Goal: Transaction & Acquisition: Download file/media

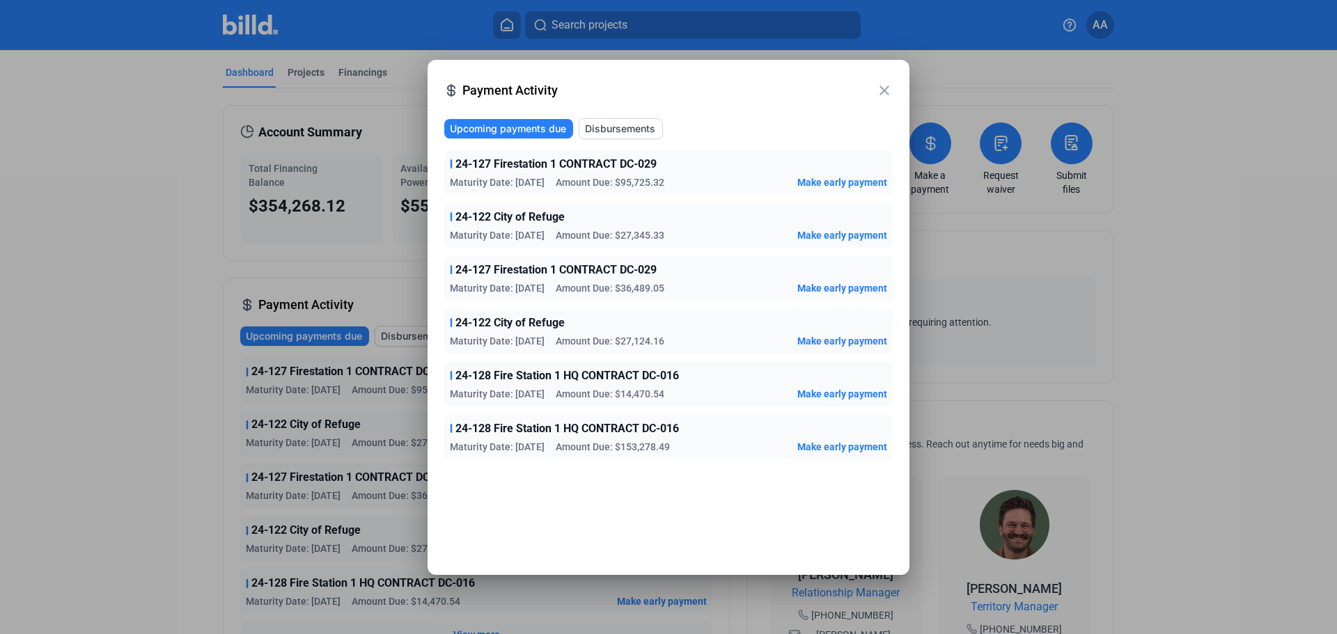
scroll to position [139, 0]
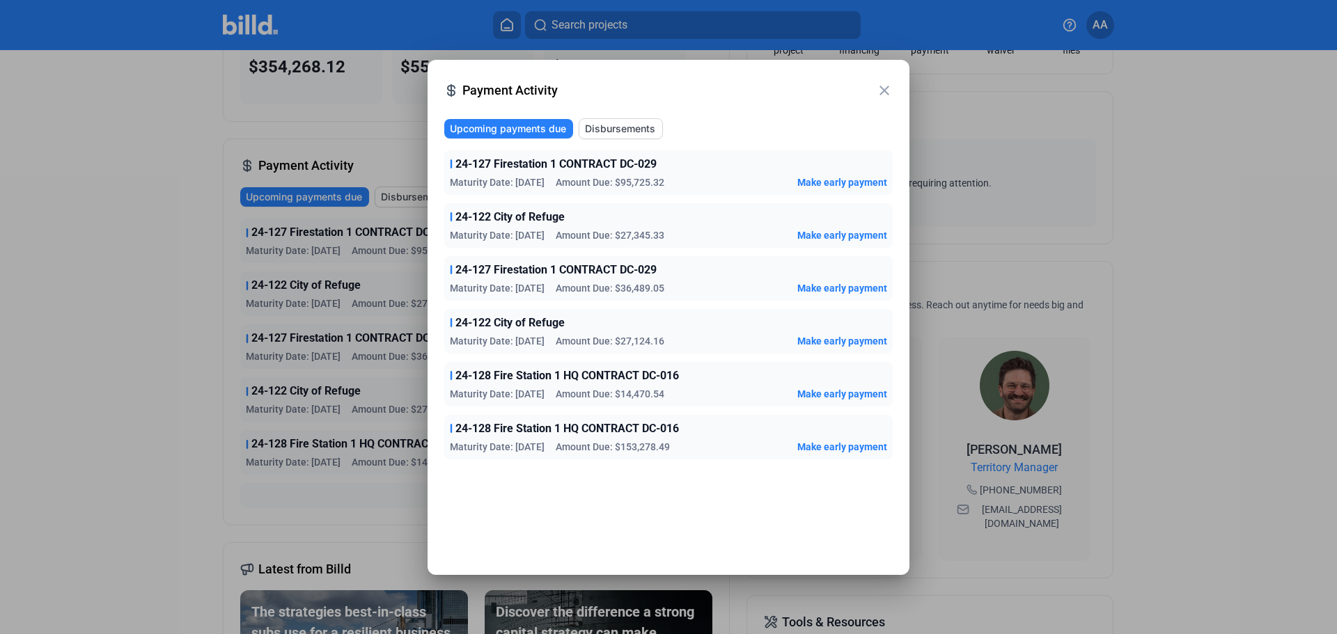
click at [86, 163] on div at bounding box center [668, 317] width 1337 height 634
click at [605, 131] on span "Disbursements" at bounding box center [620, 129] width 70 height 14
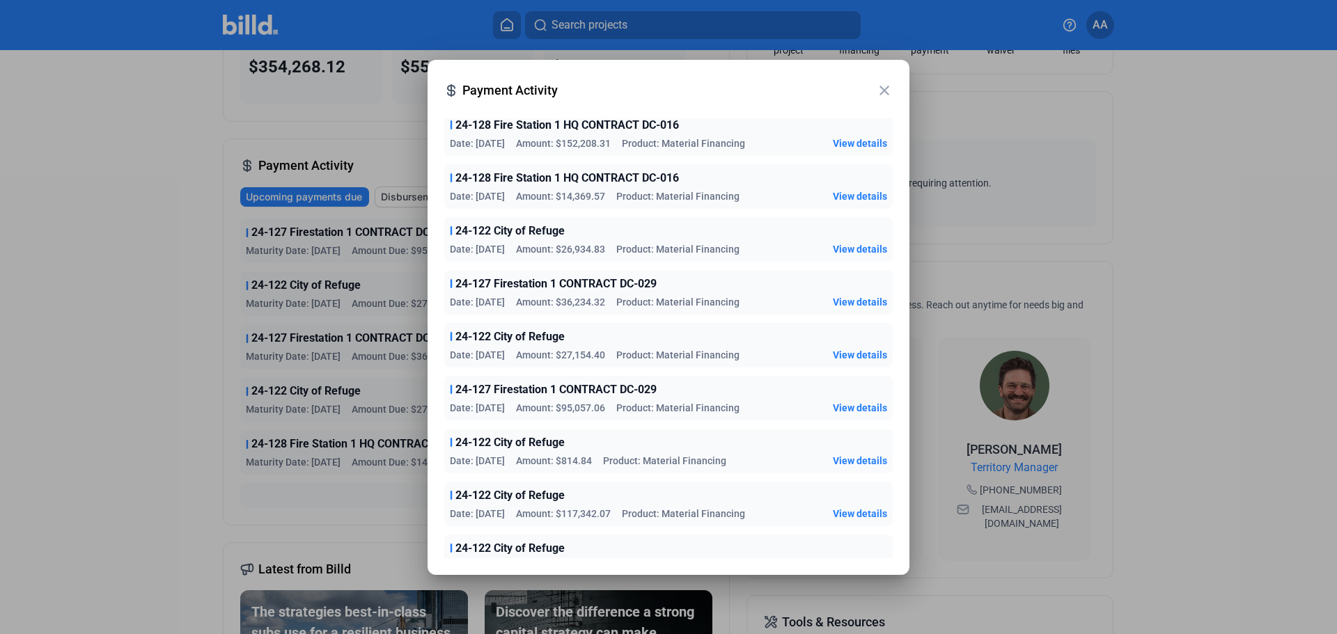
scroll to position [60, 0]
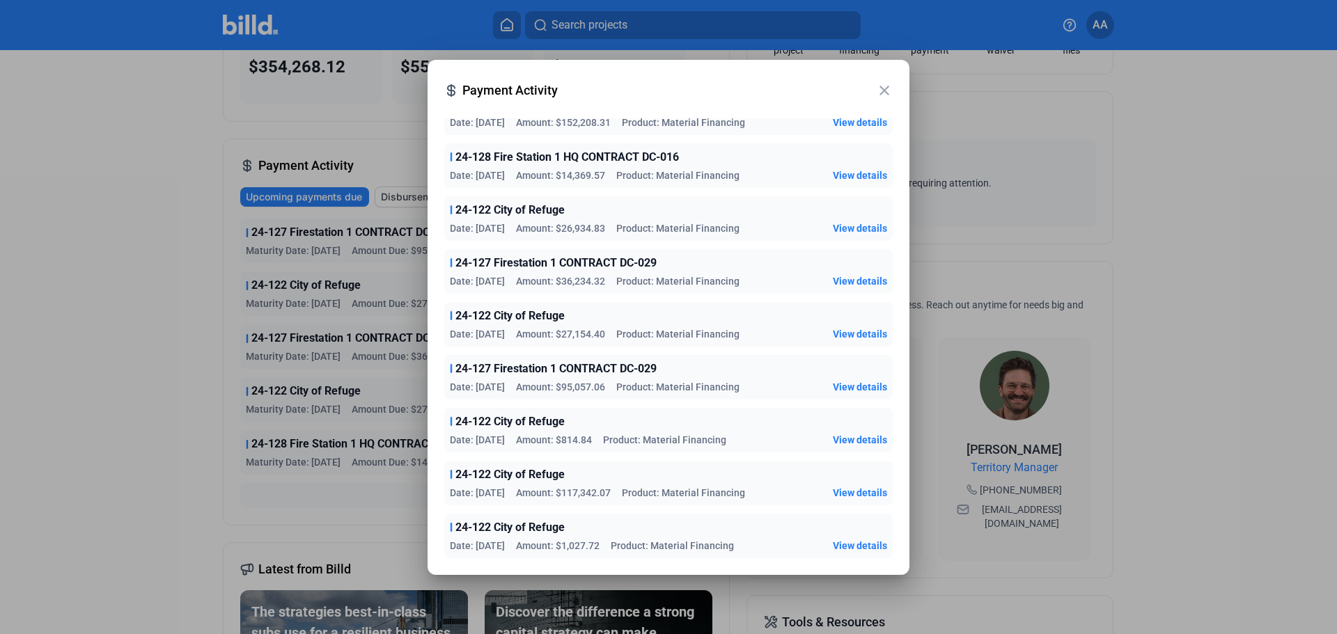
click at [853, 542] on span "View details" at bounding box center [860, 546] width 54 height 14
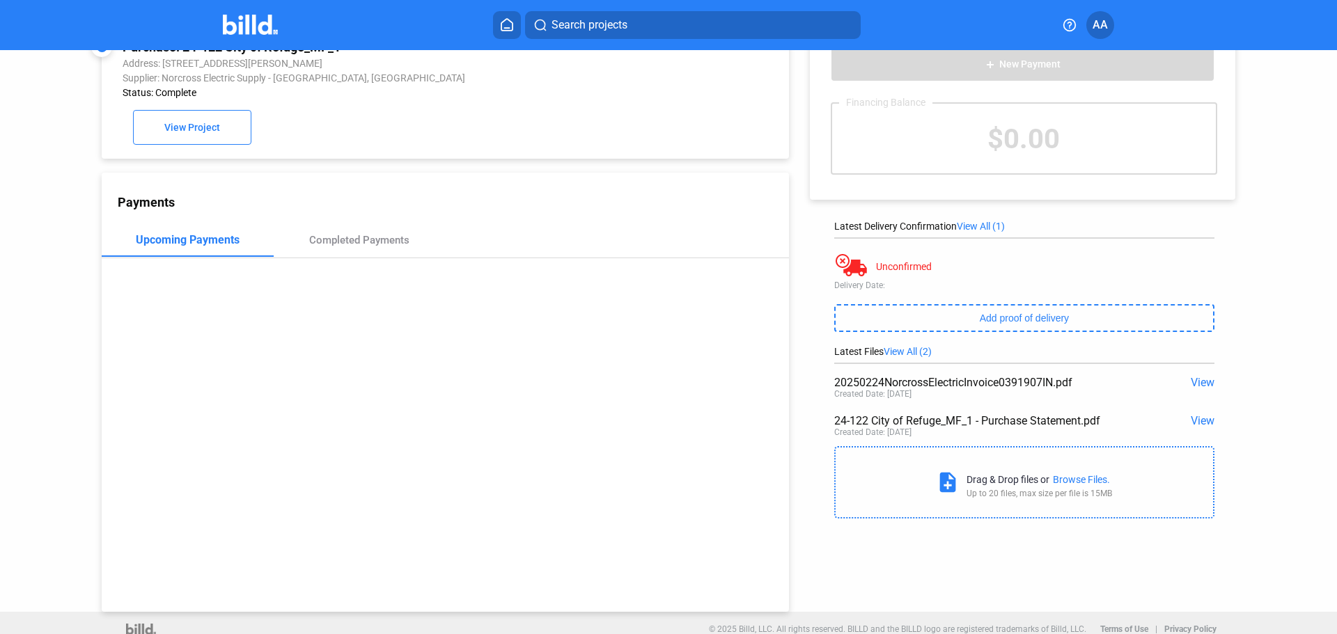
click at [1192, 424] on span "View" at bounding box center [1203, 420] width 24 height 13
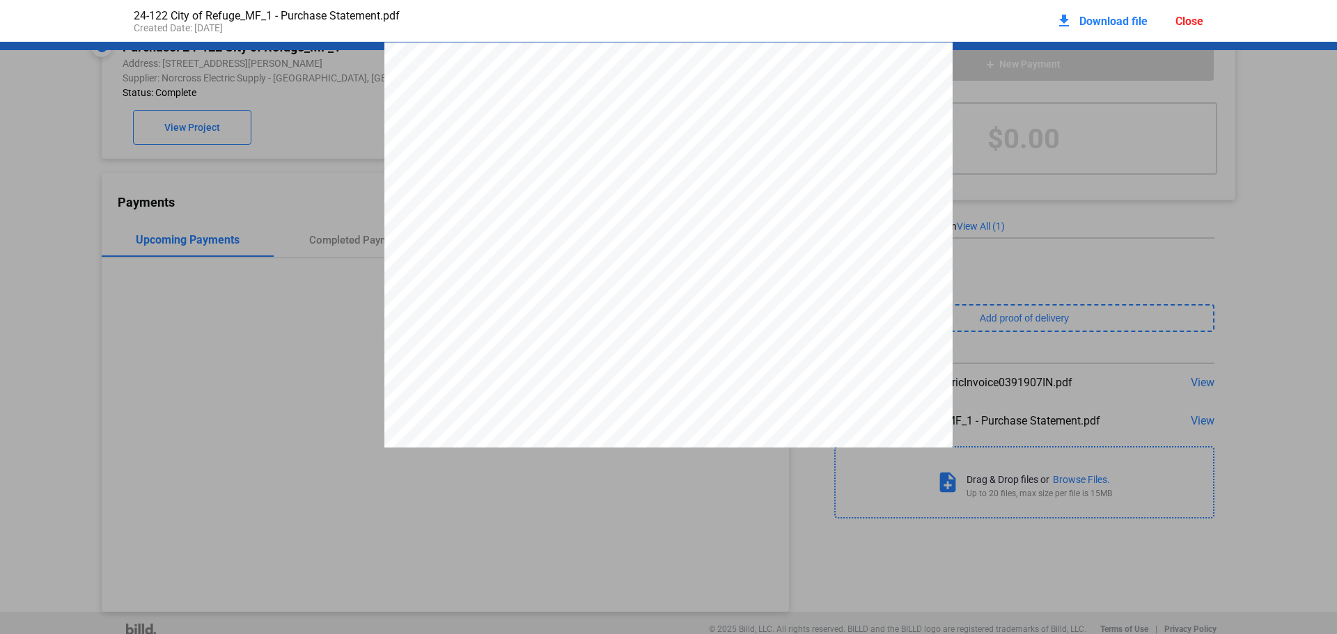
scroll to position [7, 0]
click at [1087, 22] on span "Download file" at bounding box center [1113, 21] width 68 height 13
